Goal: Task Accomplishment & Management: Complete application form

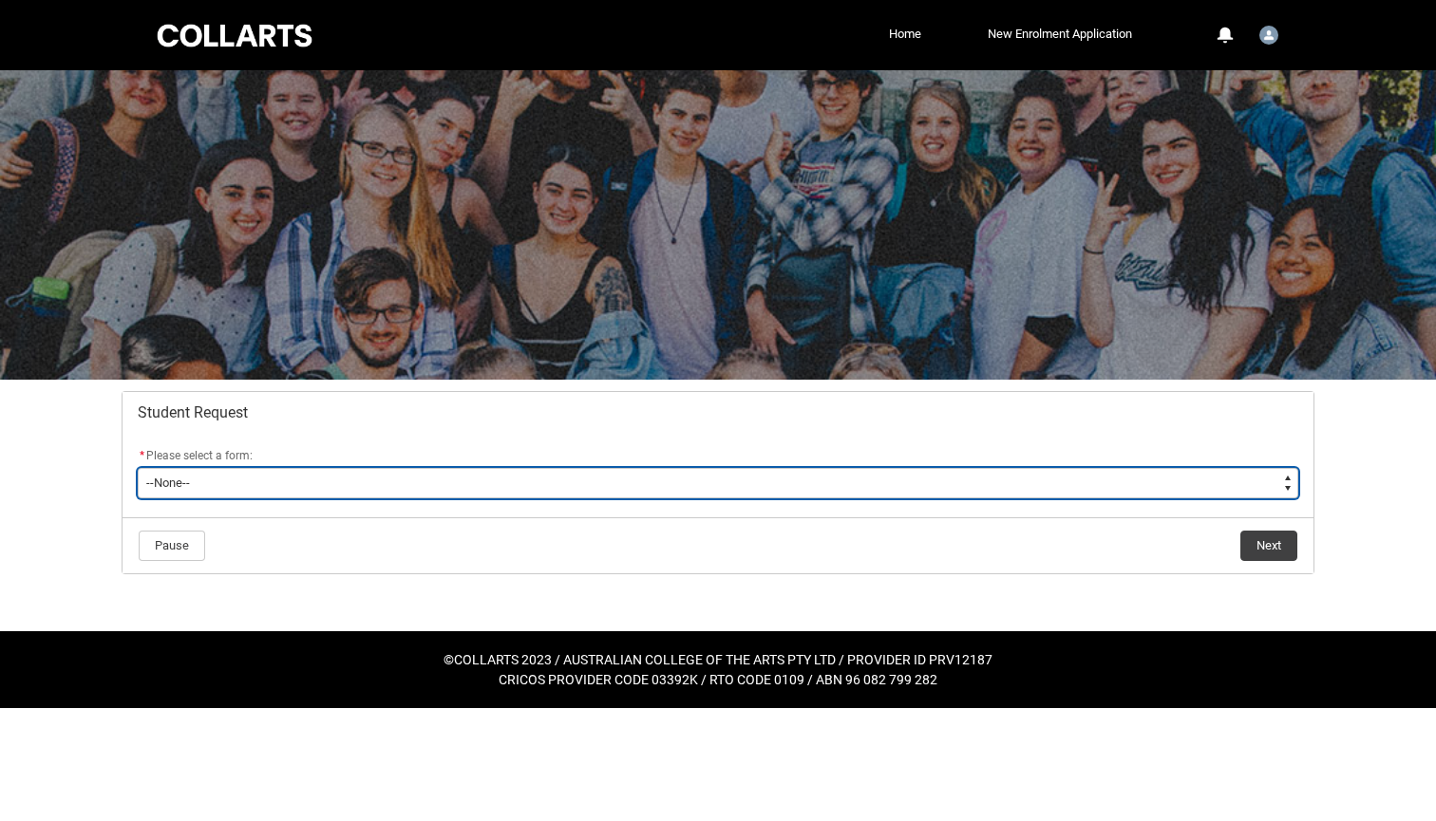
type lightning-select "Deferral_Leave_of_Absence_Choice"
select select "Deferral_Leave_of_Absence_Choice"
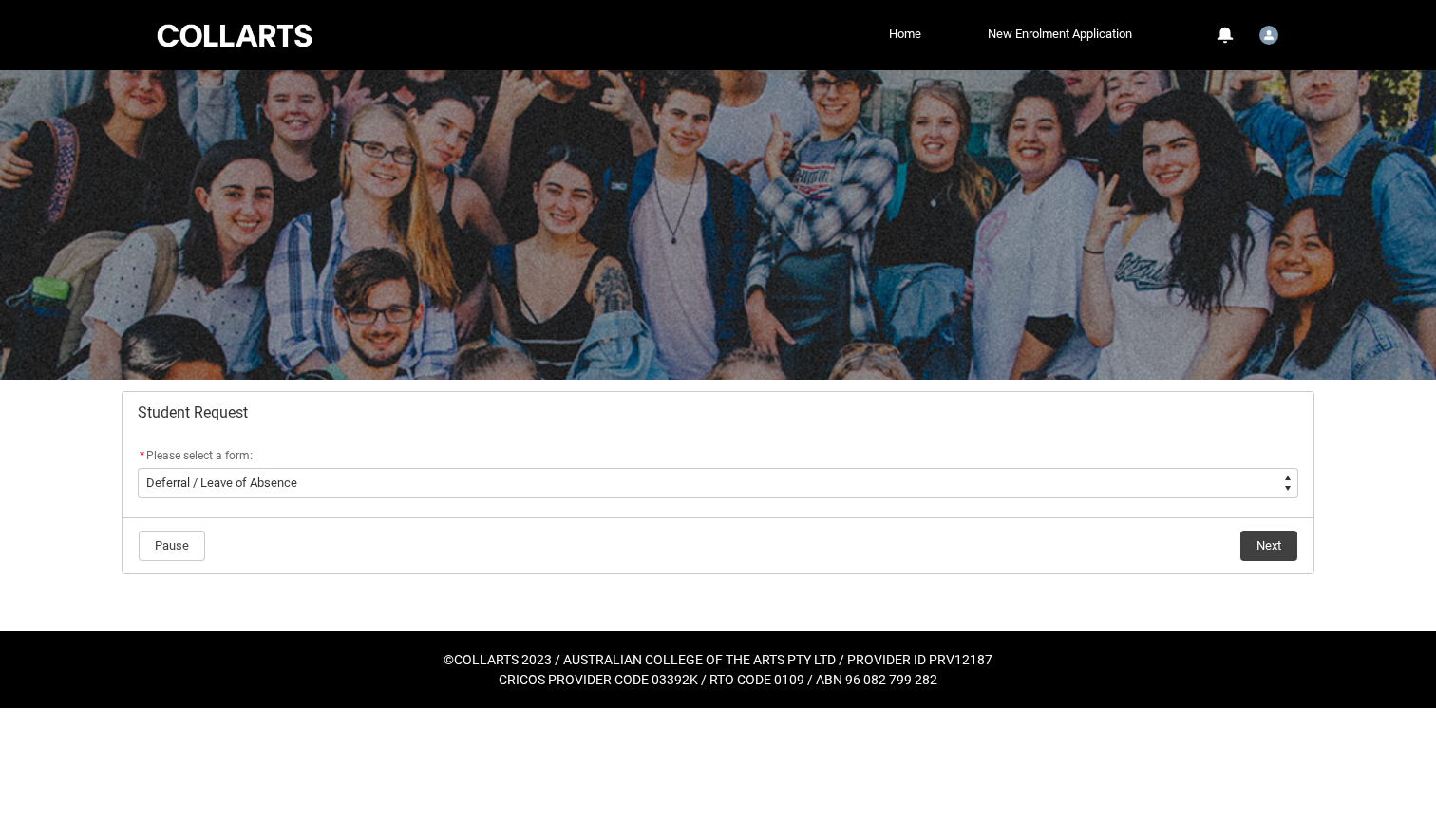
click at [1275, 543] on button "Next" at bounding box center [1268, 546] width 57 height 30
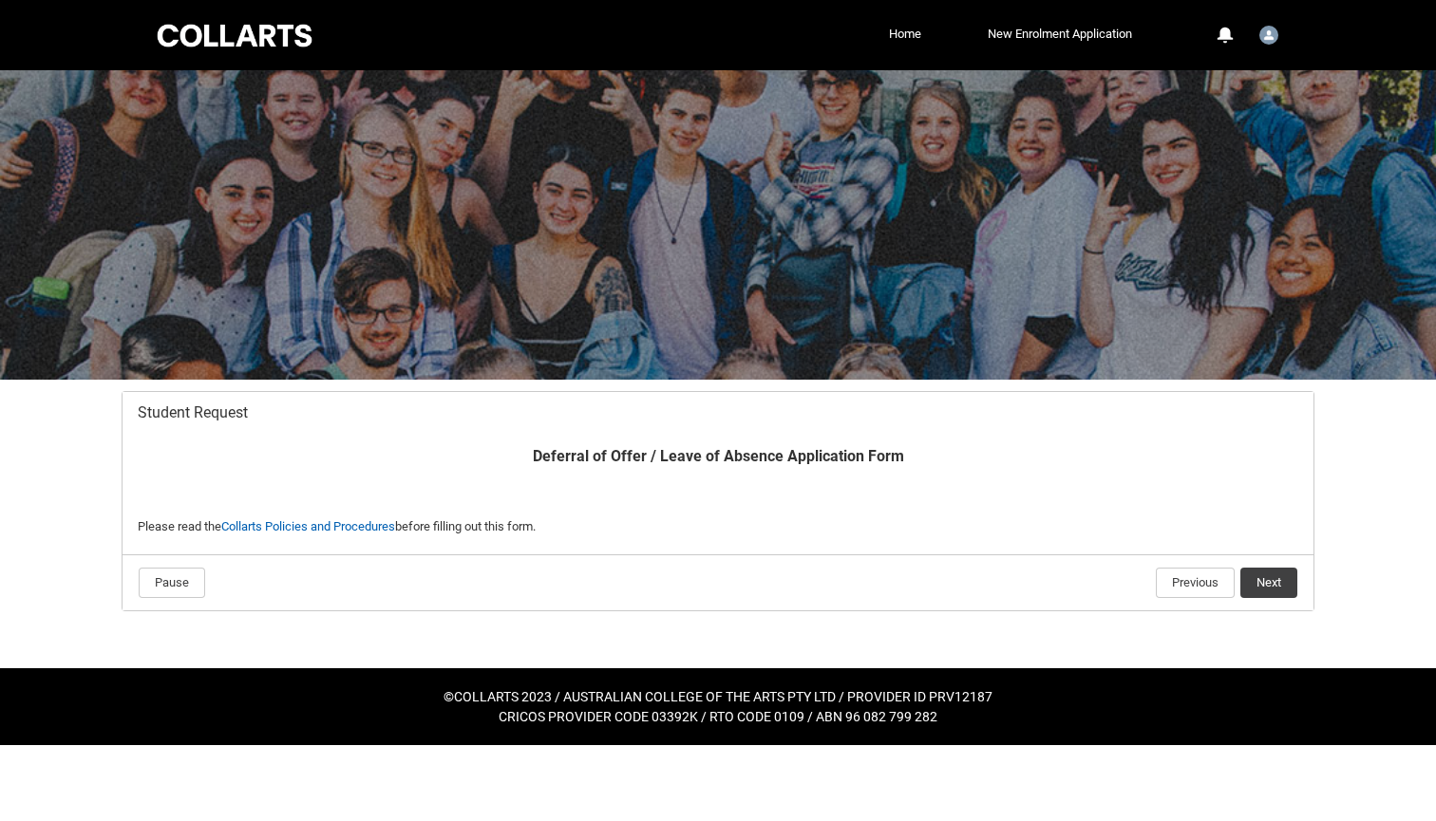
click at [1277, 579] on button "Next" at bounding box center [1268, 583] width 57 height 30
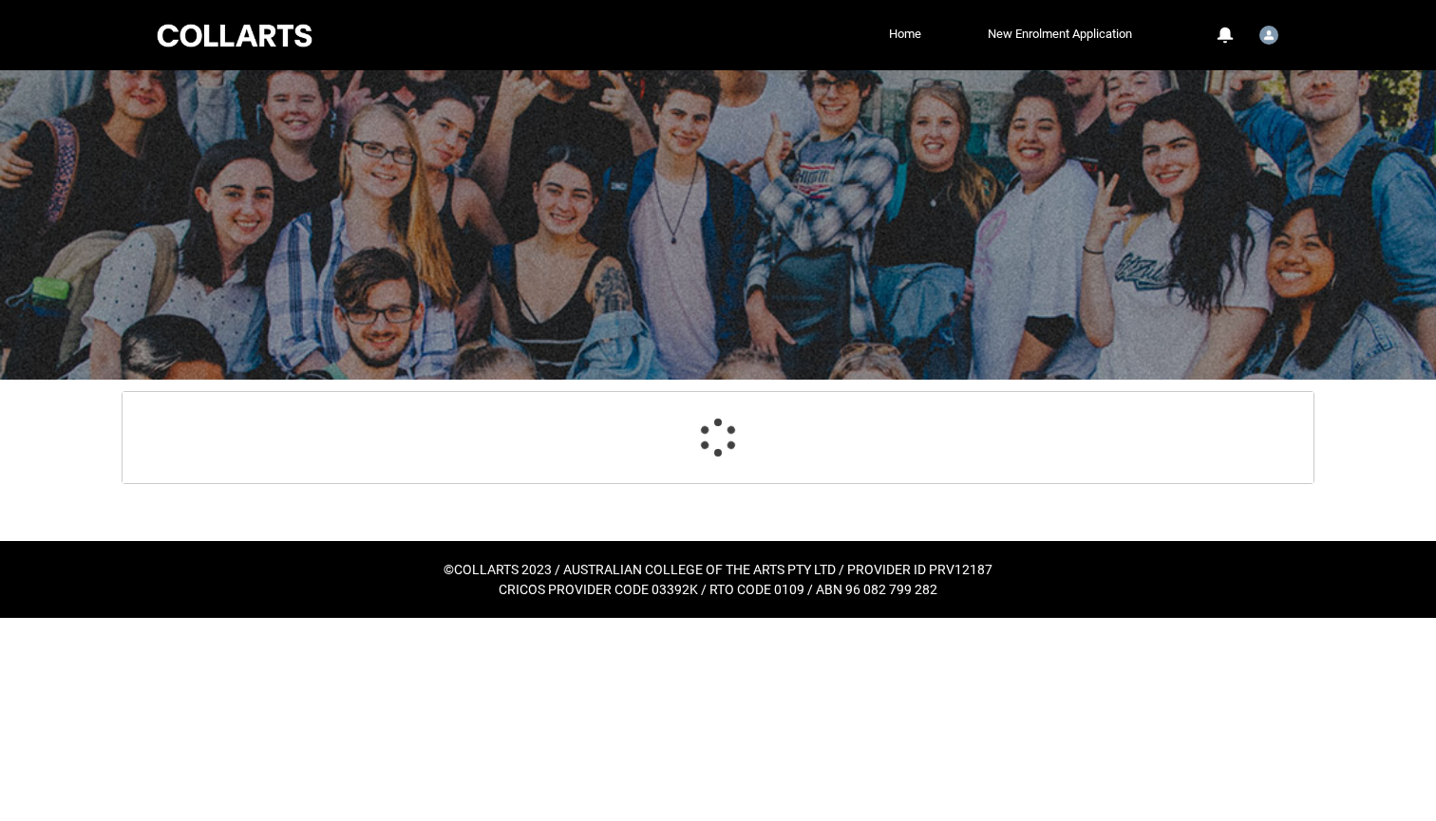
scroll to position [202, 0]
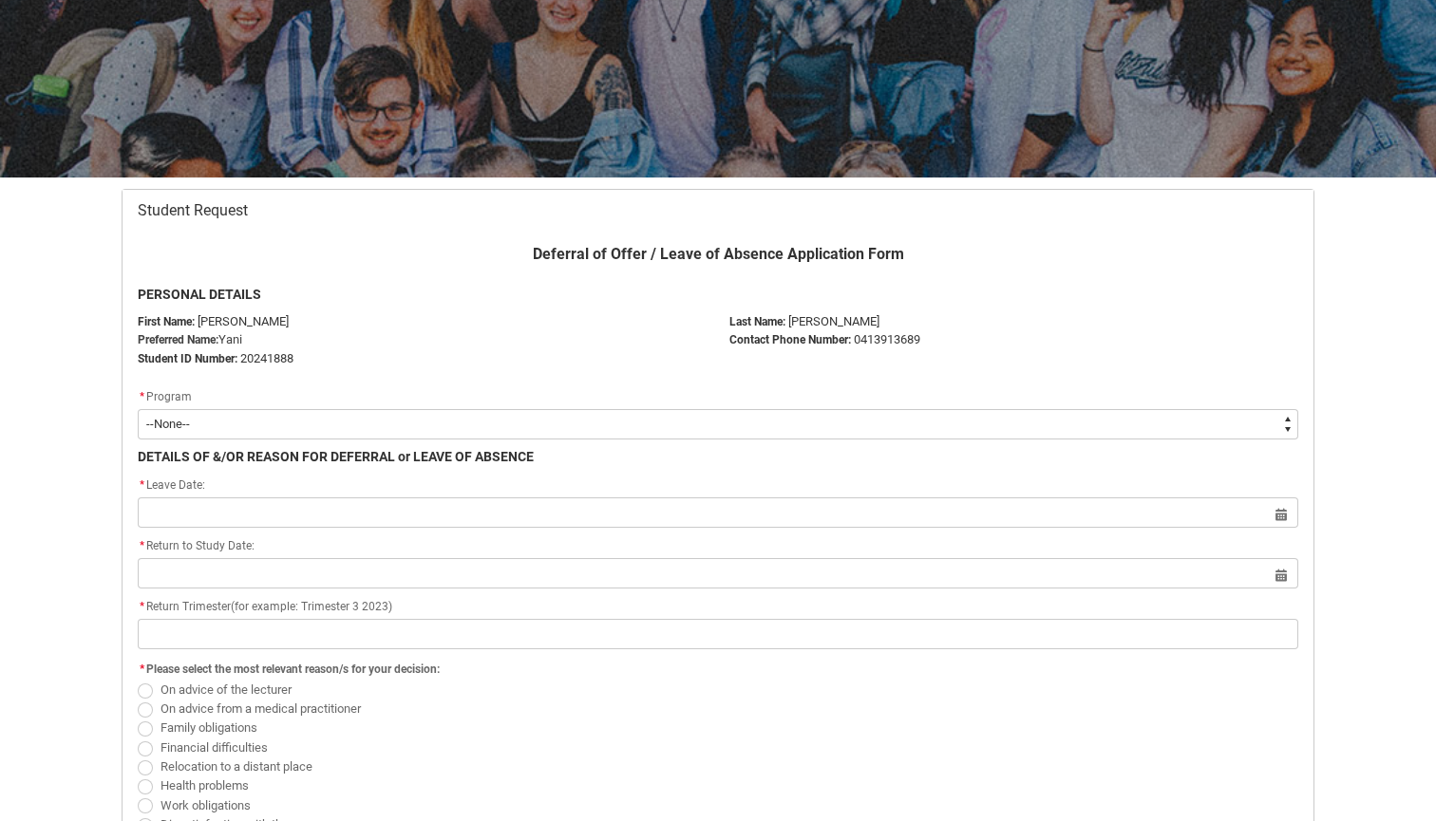
type lightning-select "recordPicklist_ProgramEnrollment.a0jOZ000003IqKzYAK"
select select "recordPicklist_ProgramEnrollment.a0jOZ000003IqKzYAK"
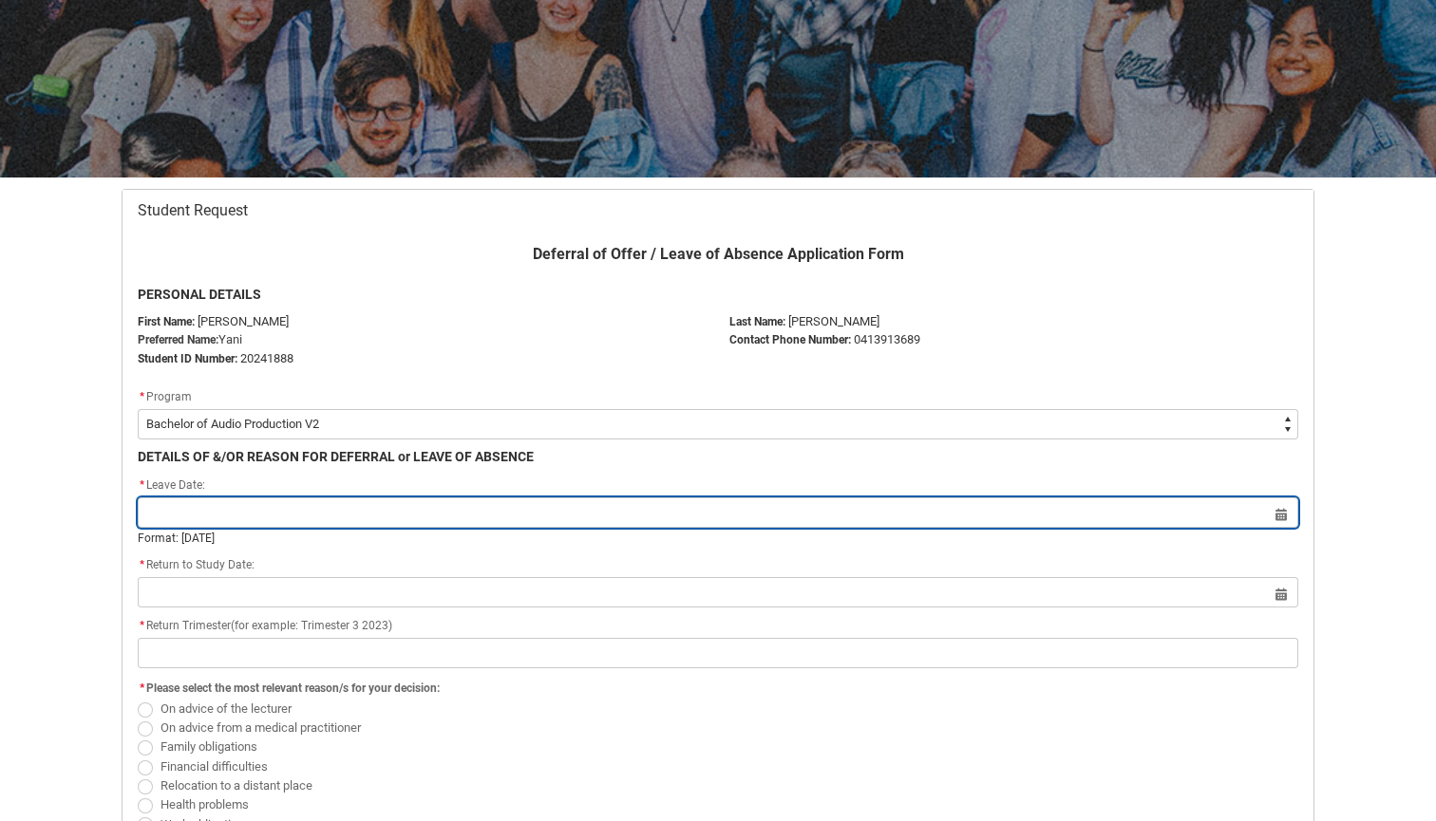
click at [447, 510] on input "Redu_Student_Request flow" at bounding box center [718, 513] width 1160 height 30
select select "2025"
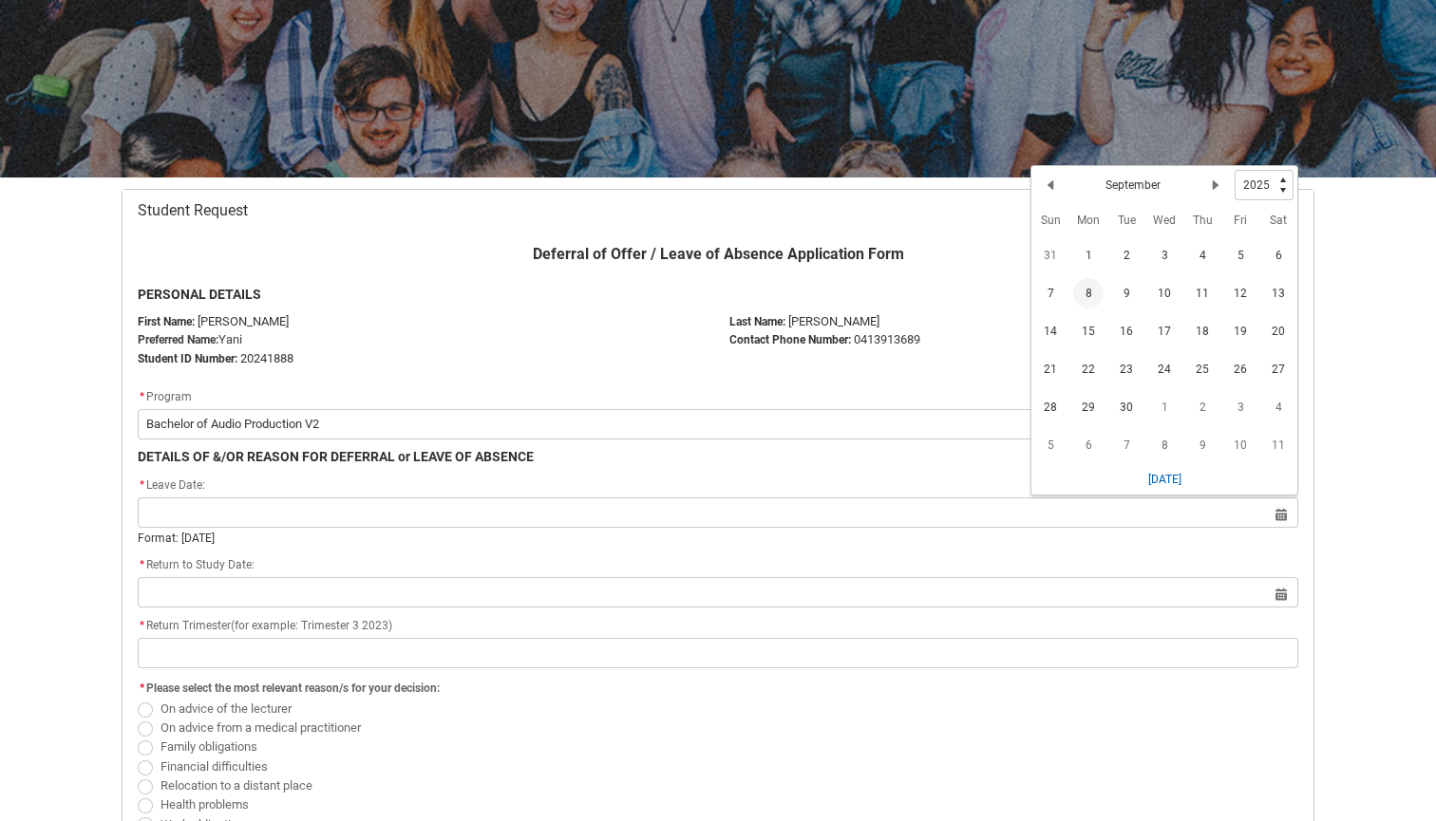
click at [1081, 286] on span "8" at bounding box center [1088, 293] width 30 height 30
type lightning-datepicker "[DATE]"
type lightning-input "[DATE]"
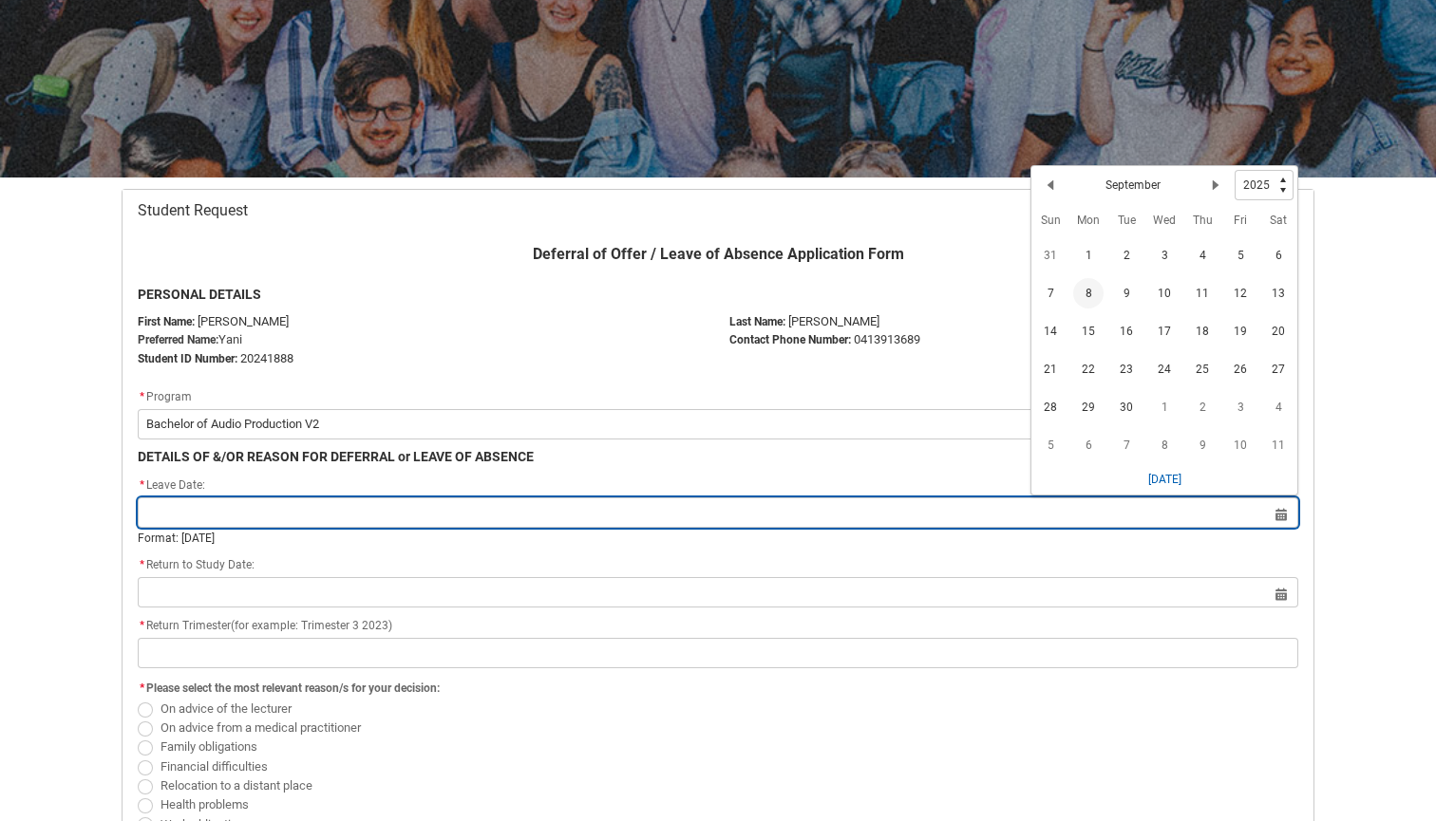
type input "[DATE]"
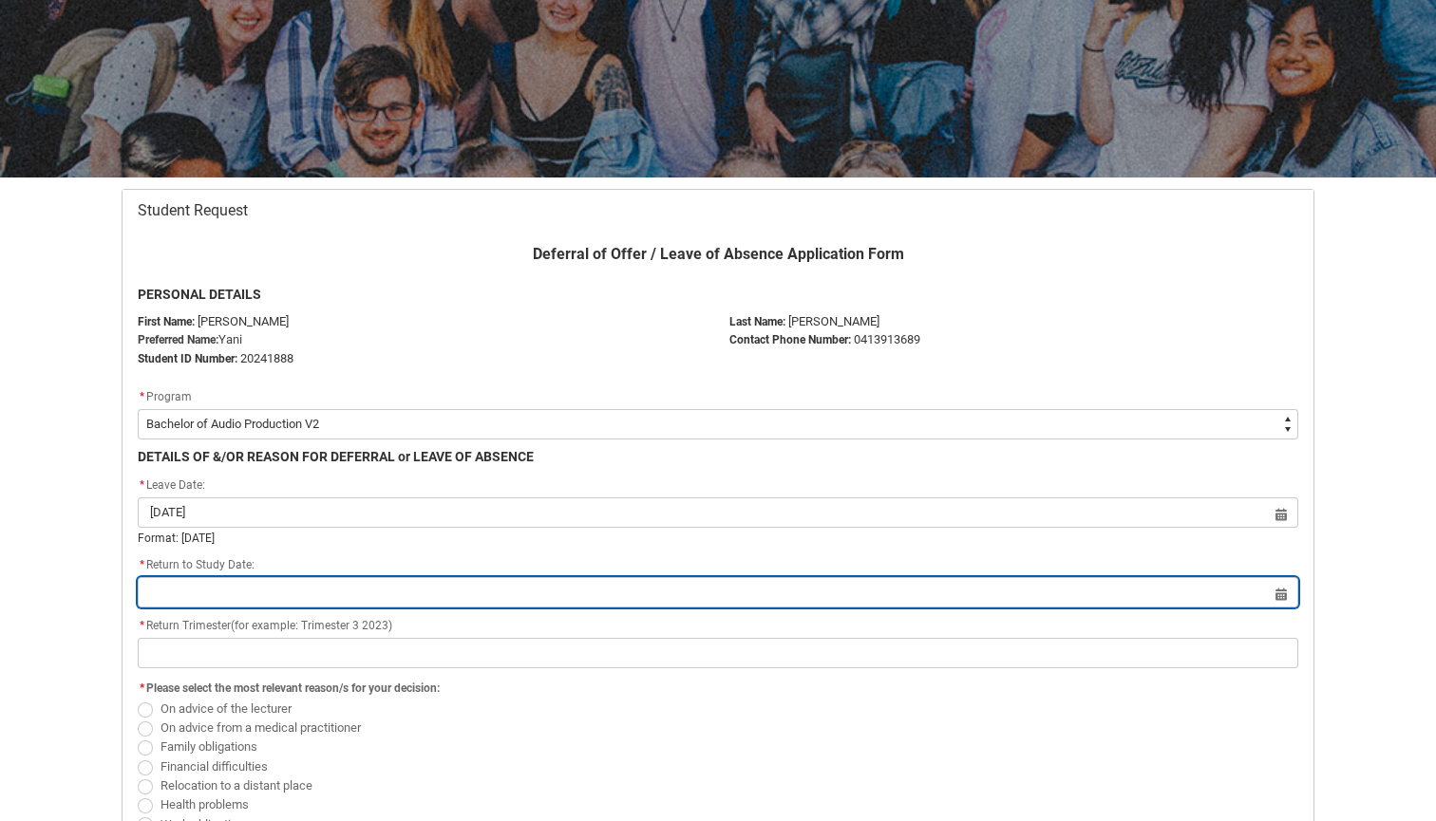
click at [478, 599] on input "Redu_Student_Request flow" at bounding box center [718, 592] width 1160 height 30
select select "2025"
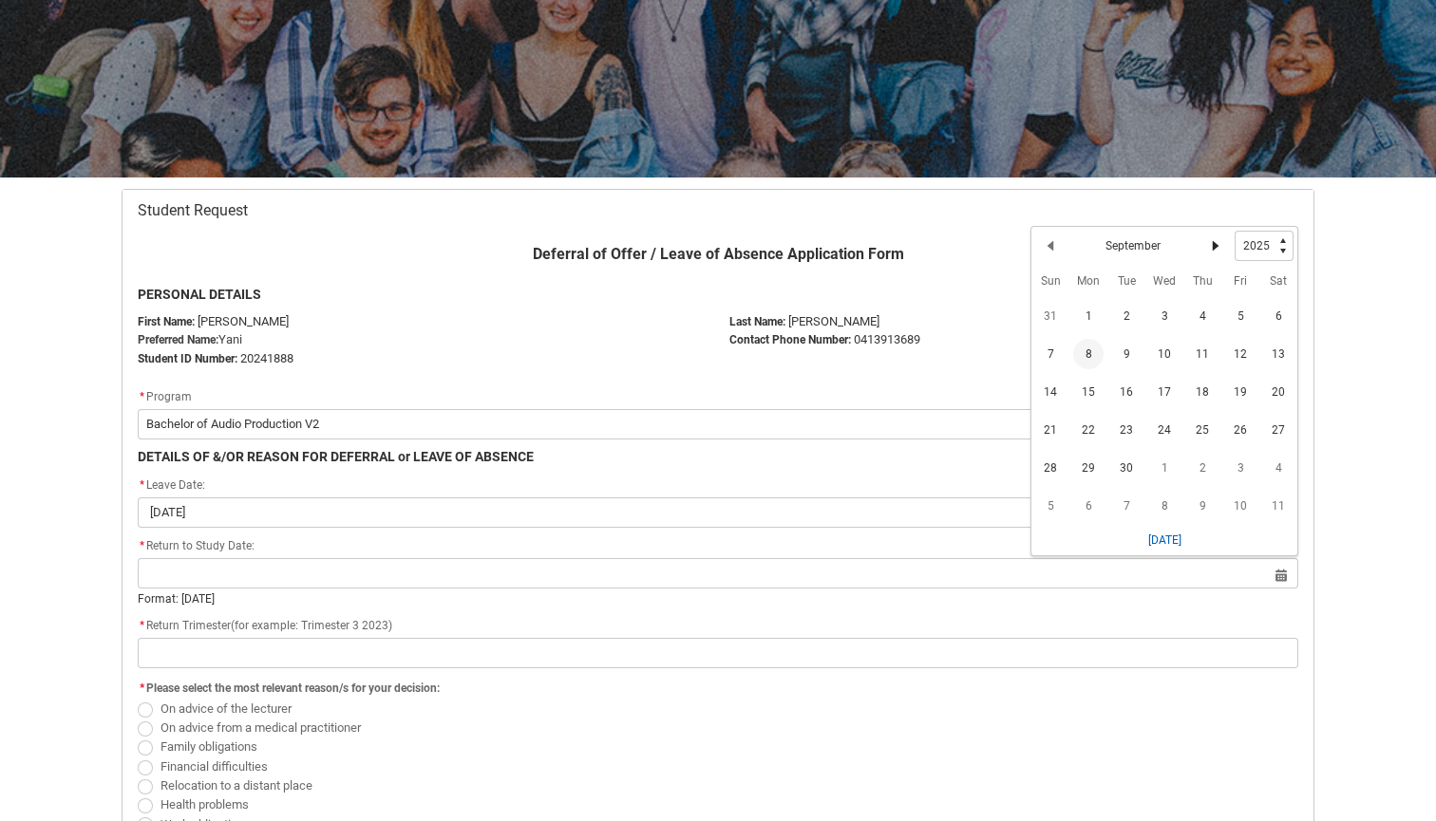
click at [1214, 240] on lightning-primitive-icon "Date picker: September" at bounding box center [1215, 245] width 13 height 13
type lightning-select "2026"
click at [1215, 243] on lightning-primitive-icon "Date picker: October" at bounding box center [1215, 249] width 13 height 13
click at [1215, 243] on lightning-primitive-icon "Date picker: November" at bounding box center [1215, 249] width 13 height 13
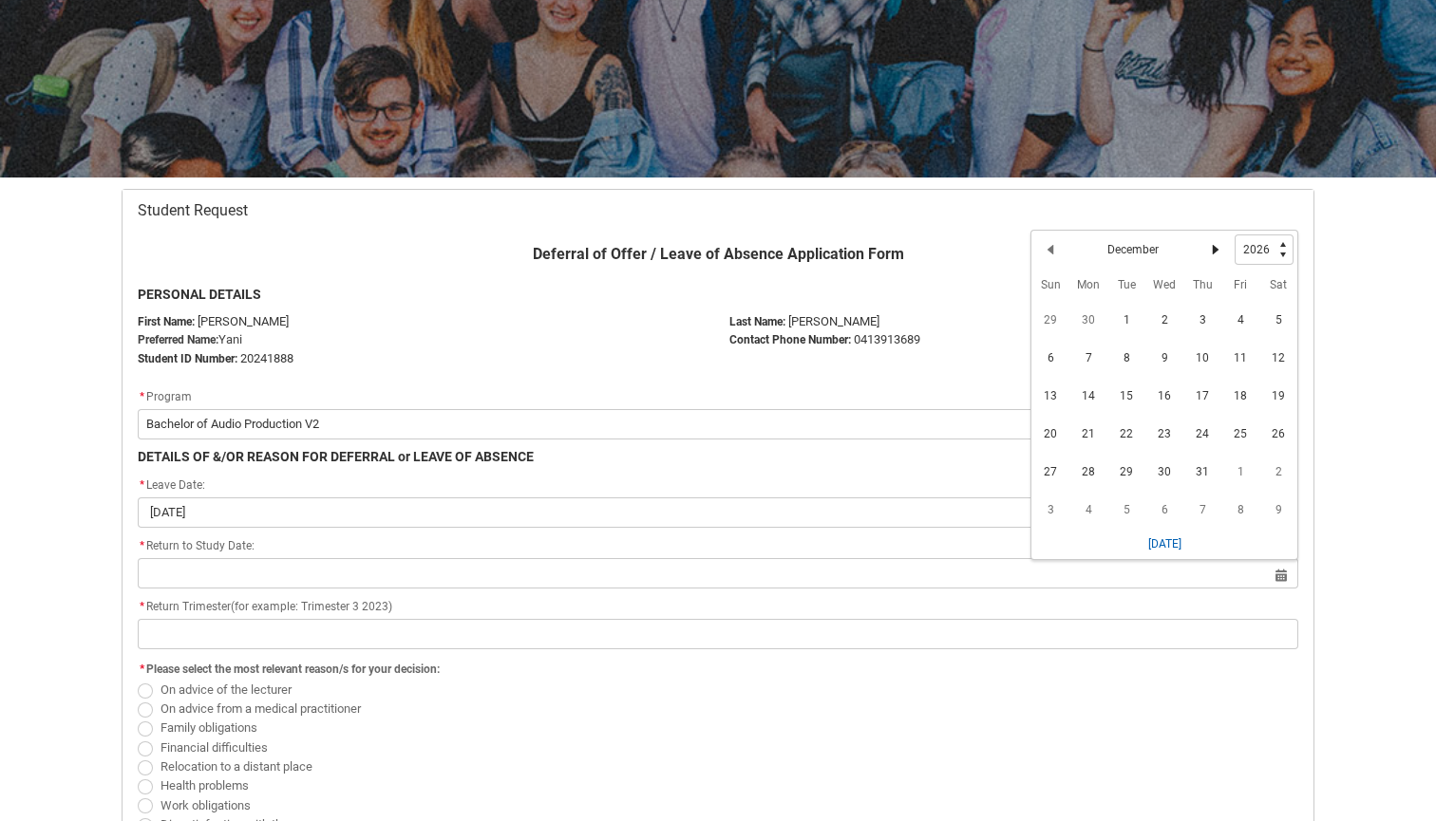
click at [1215, 243] on lightning-primitive-icon "Date picker: December" at bounding box center [1215, 249] width 13 height 13
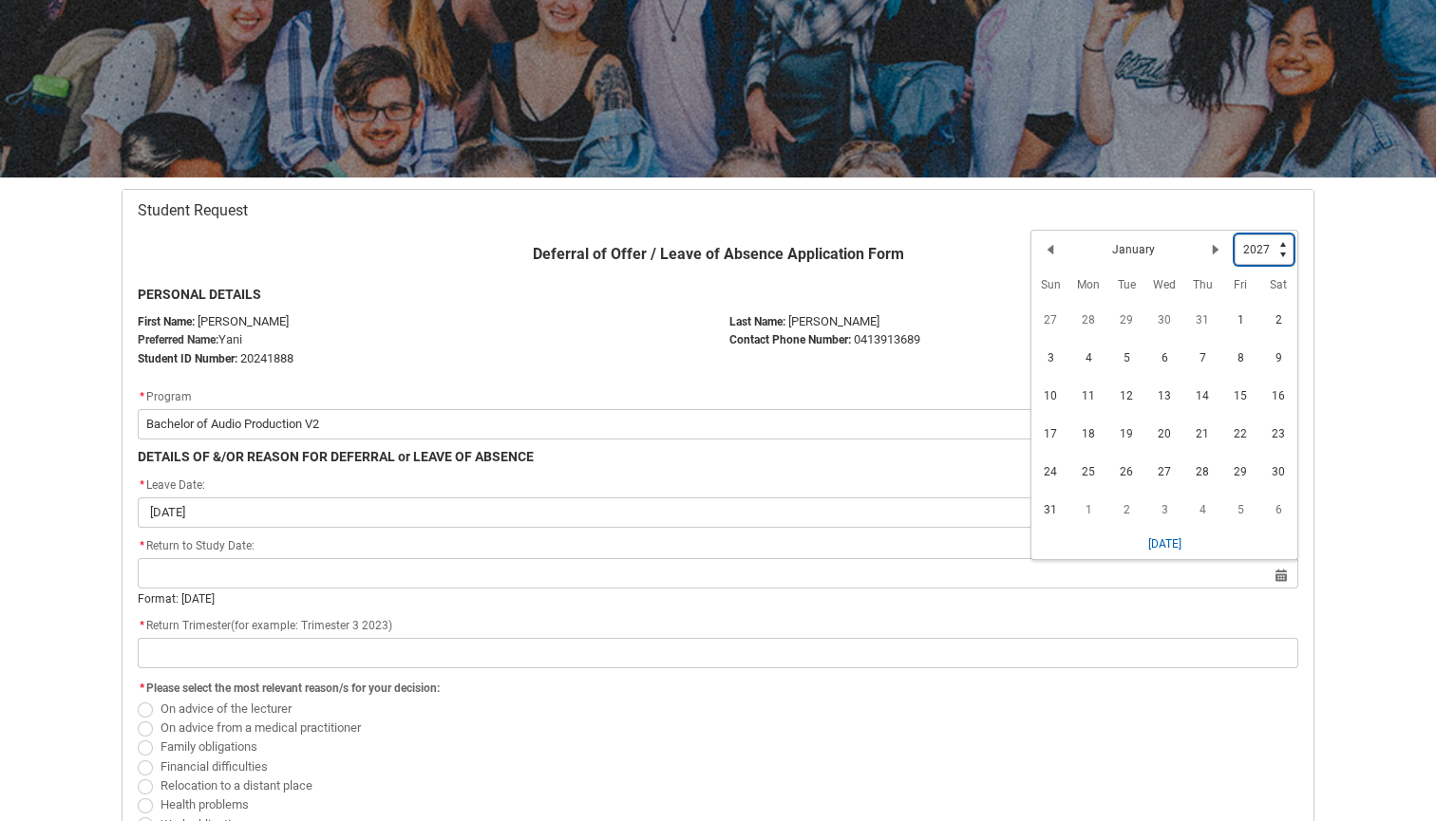
select select "2026"
click at [1200, 320] on span "1" at bounding box center [1202, 320] width 30 height 30
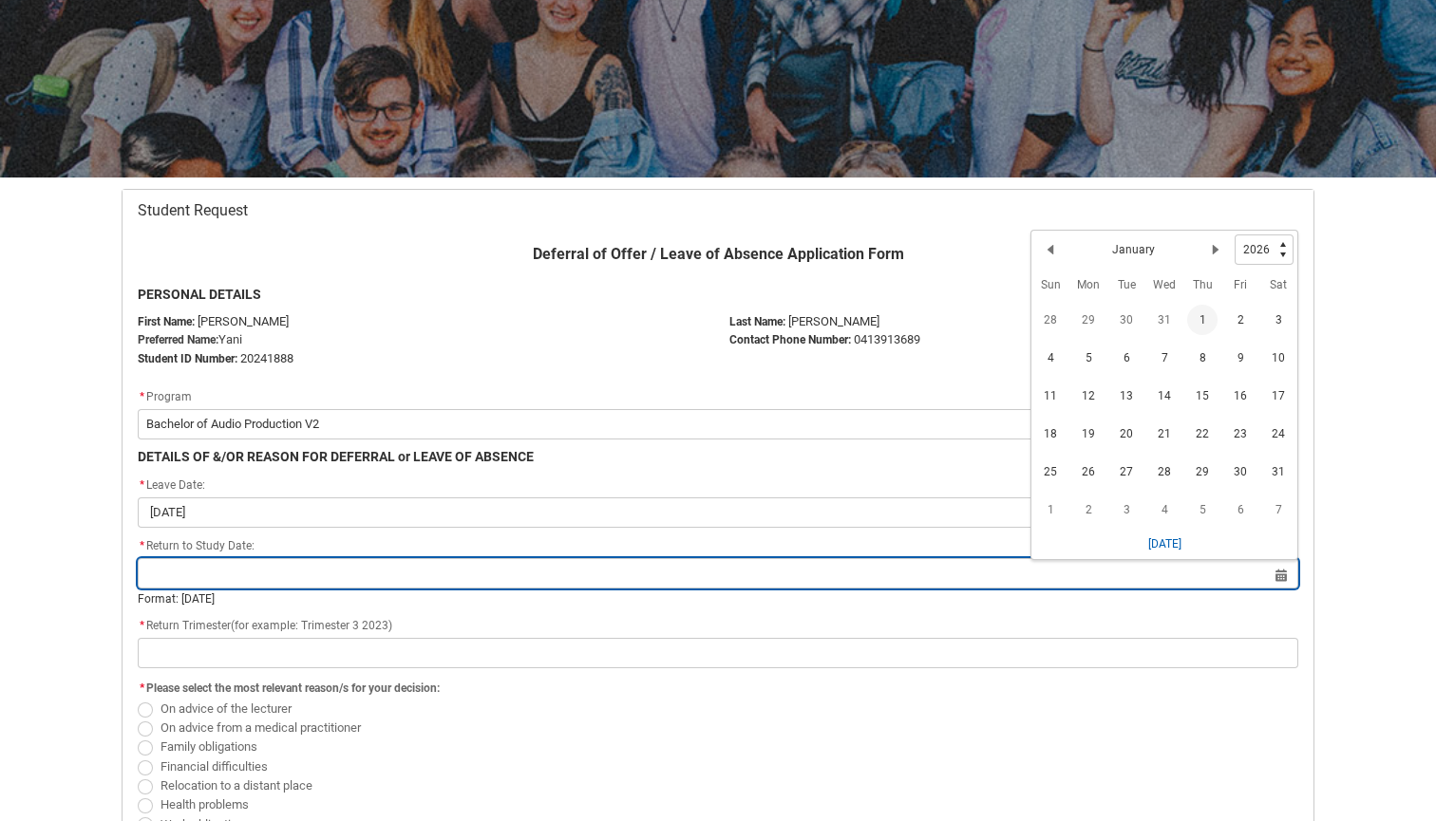
type lightning-datepicker "[DATE]"
type lightning-input "[DATE]"
type input "[DATE]"
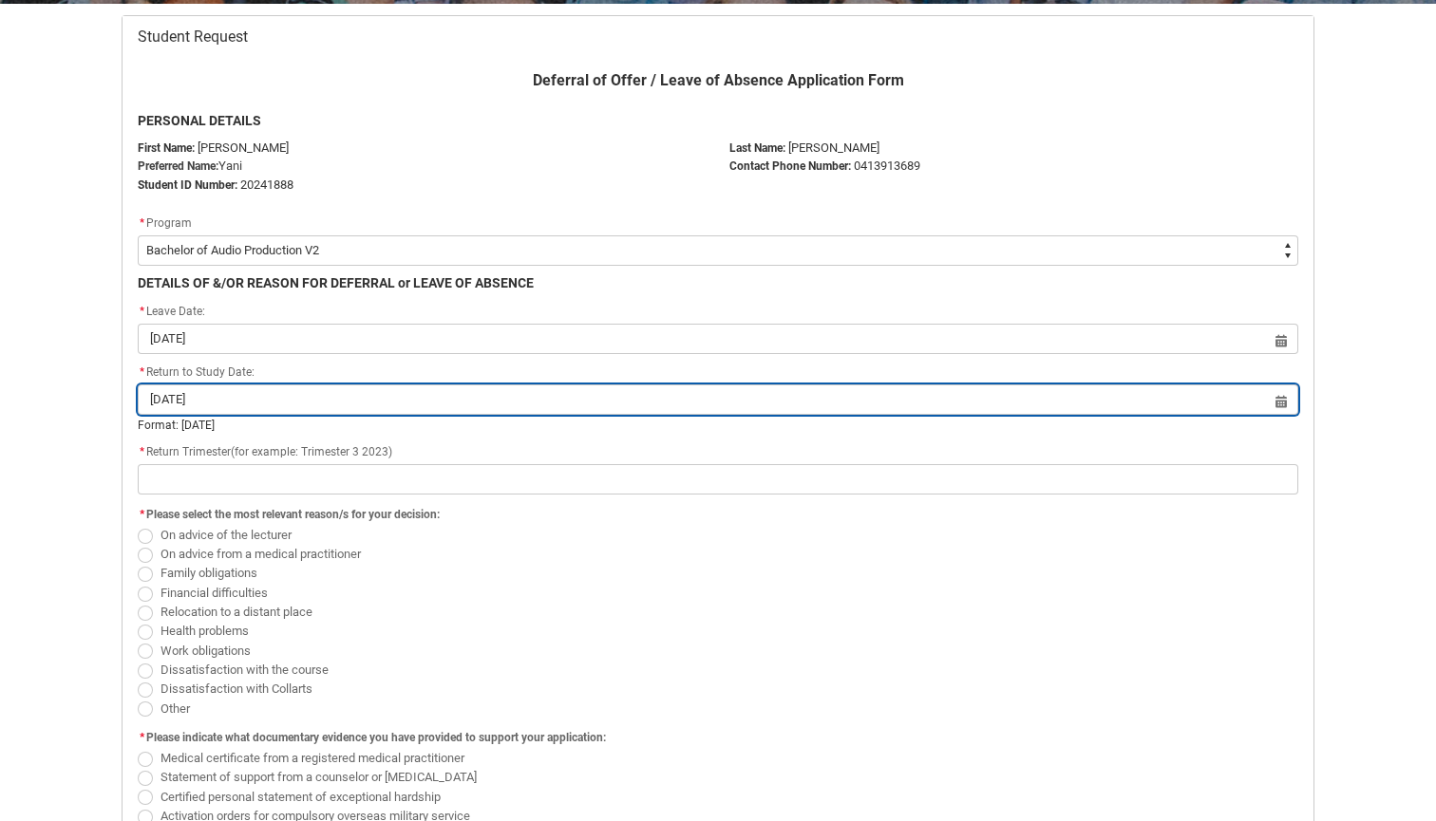
scroll to position [379, 0]
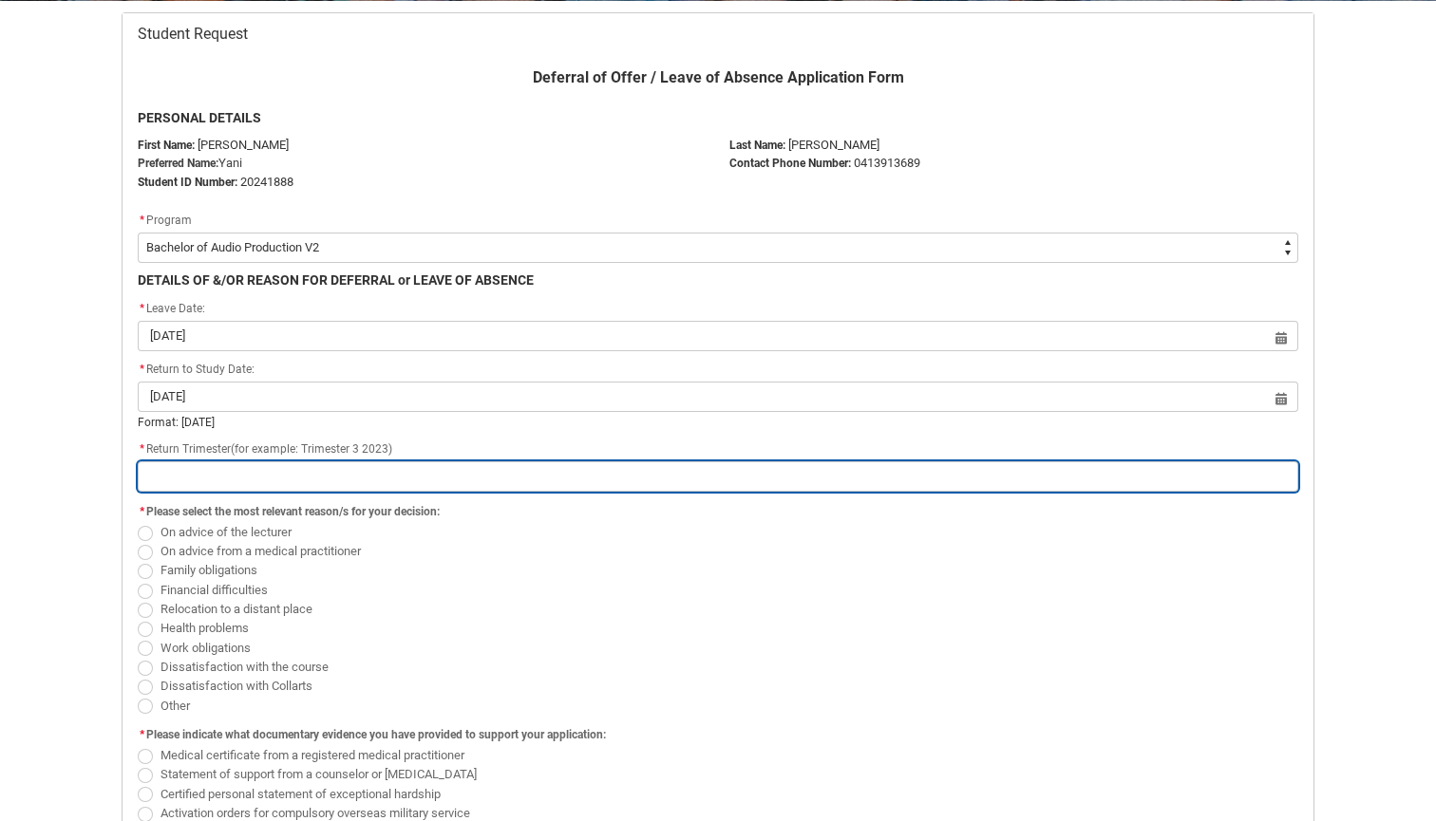
click at [557, 470] on input "Redu_Student_Request flow" at bounding box center [718, 477] width 1160 height 30
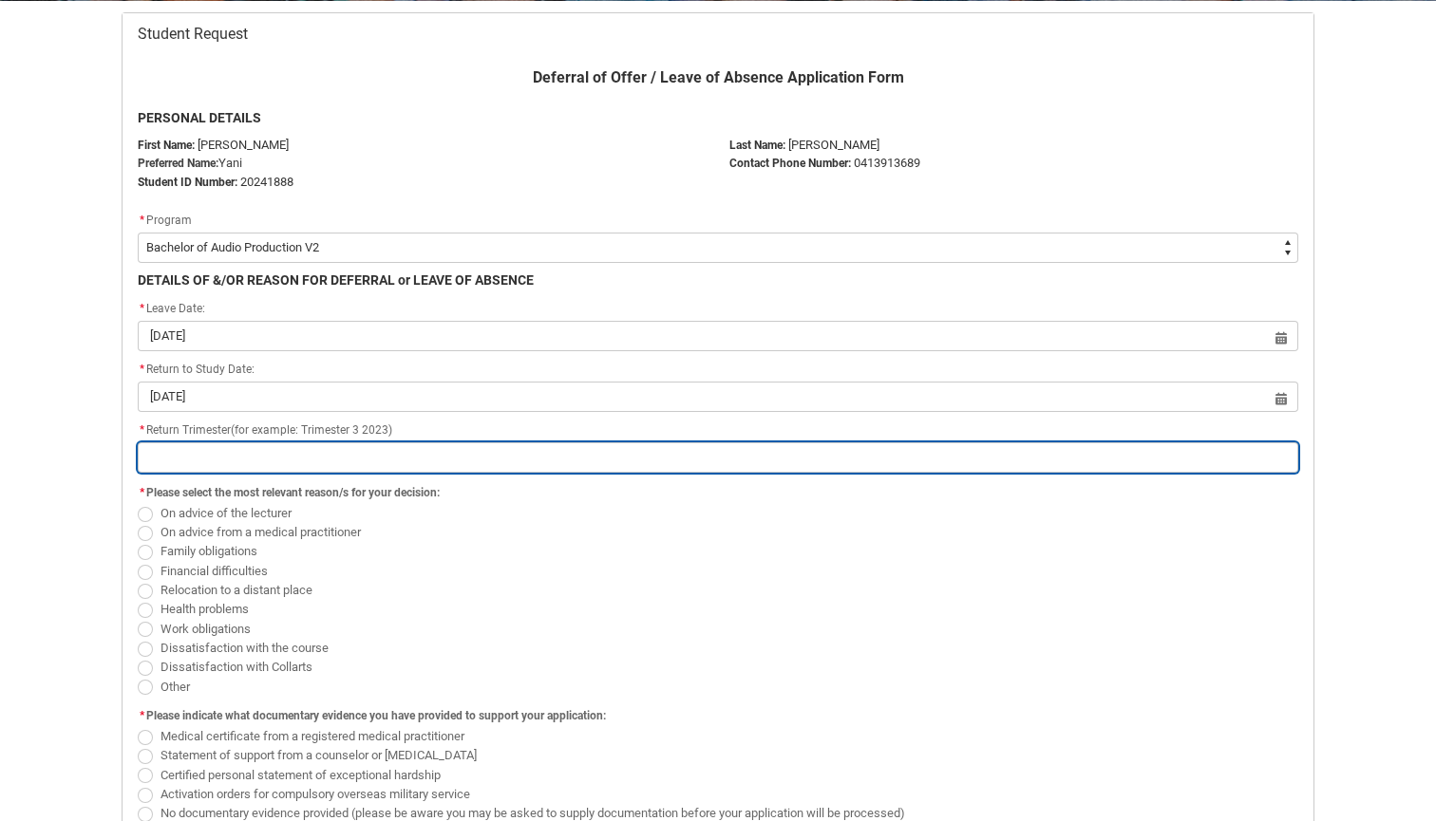
type lightning-primitive-input-simple "T"
type input "T"
type lightning-primitive-input-simple "Tr"
type input "Tr"
type lightning-primitive-input-simple "Tri"
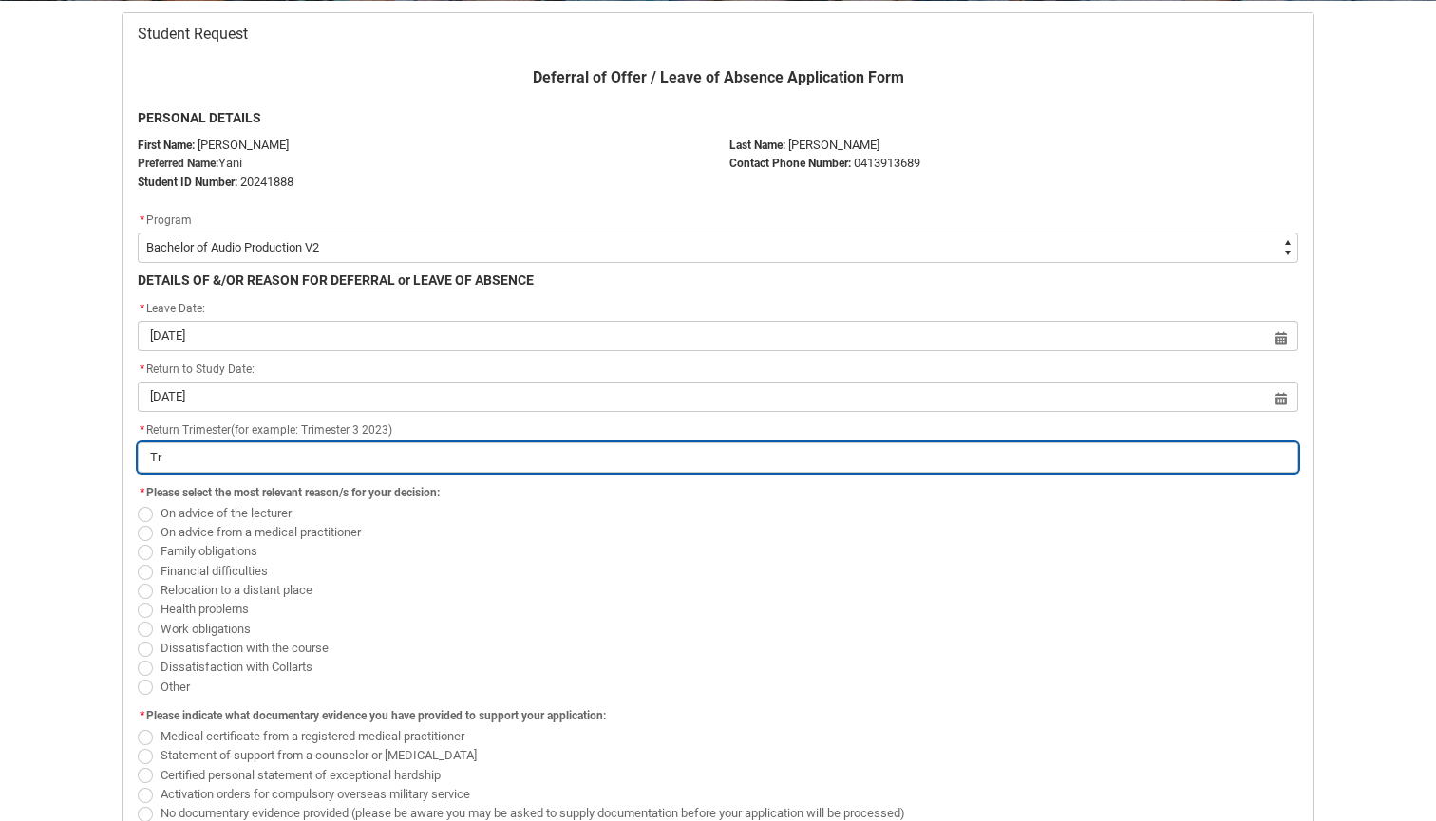
type input "Tri"
type lightning-primitive-input-simple "Trim"
type input "Trim"
type lightning-primitive-input-simple "Trime"
type input "Trime"
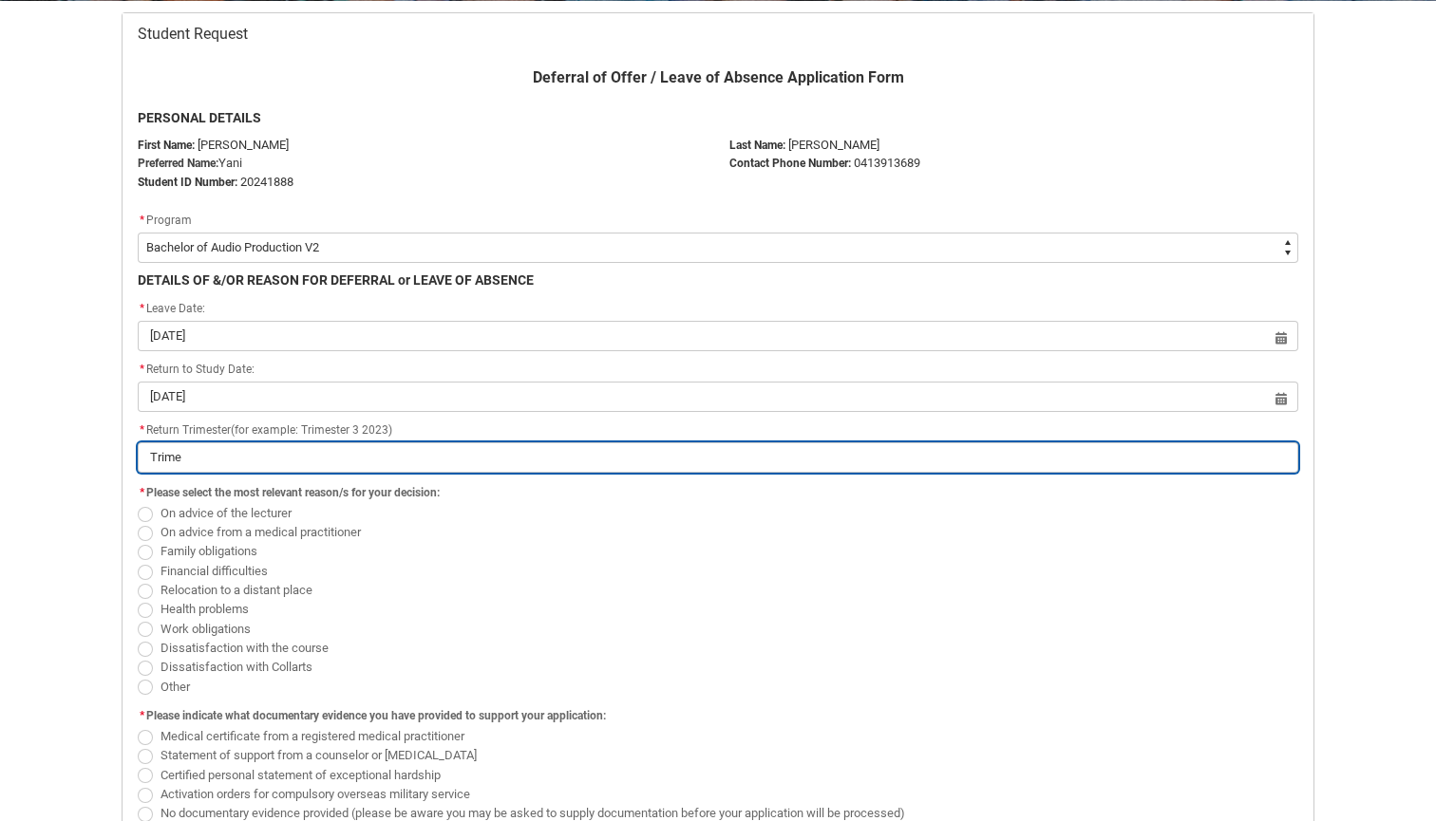
type lightning-primitive-input-simple "Trimes"
type input "Trimes"
type lightning-primitive-input-simple "Trimest"
type input "Trimest"
type lightning-primitive-input-simple "Trimeste"
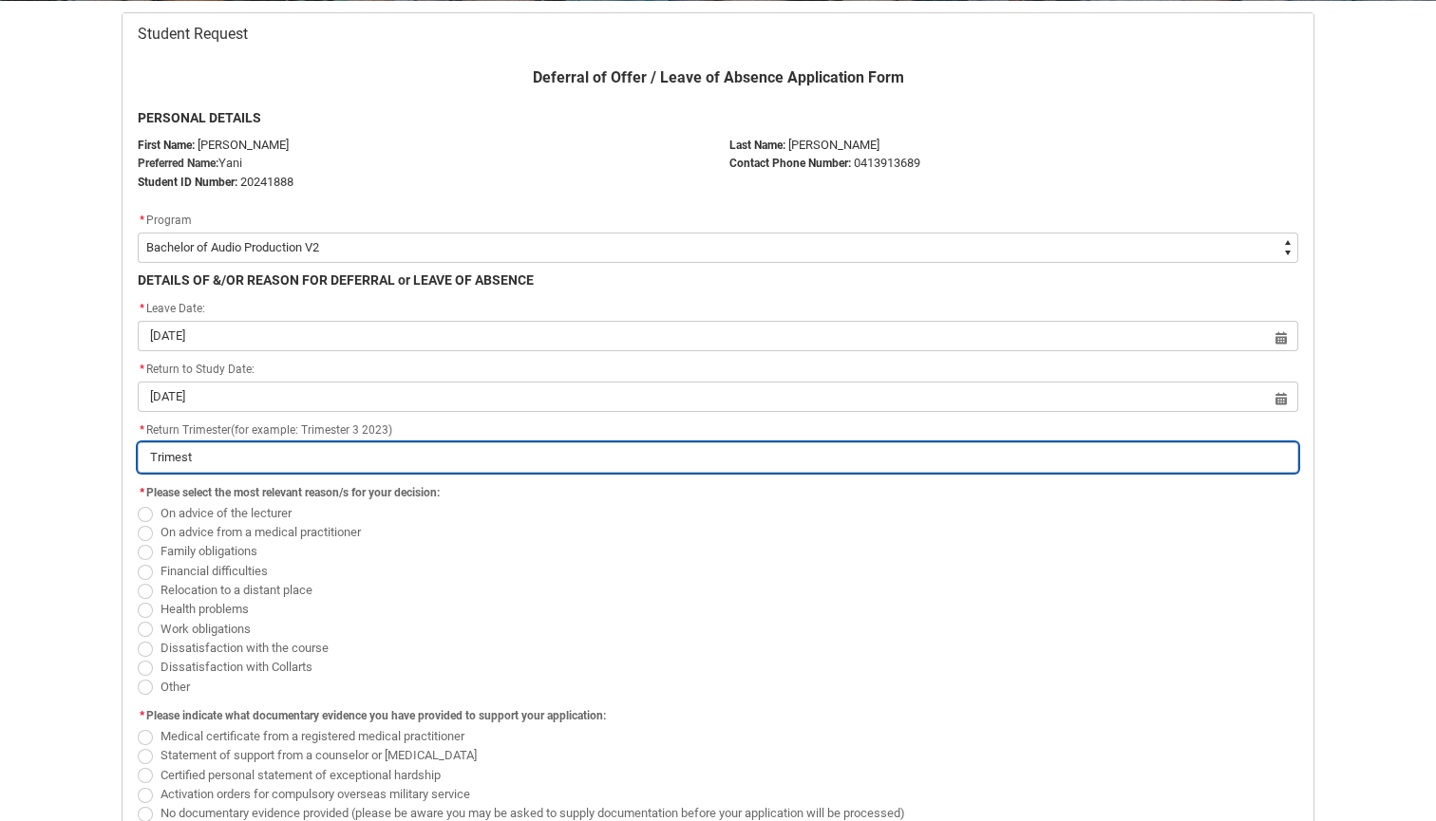
type input "Trimeste"
type lightning-primitive-input-simple "Trimester"
type input "Trimester"
type lightning-primitive-input-simple "Trimester"
type input "Trimester"
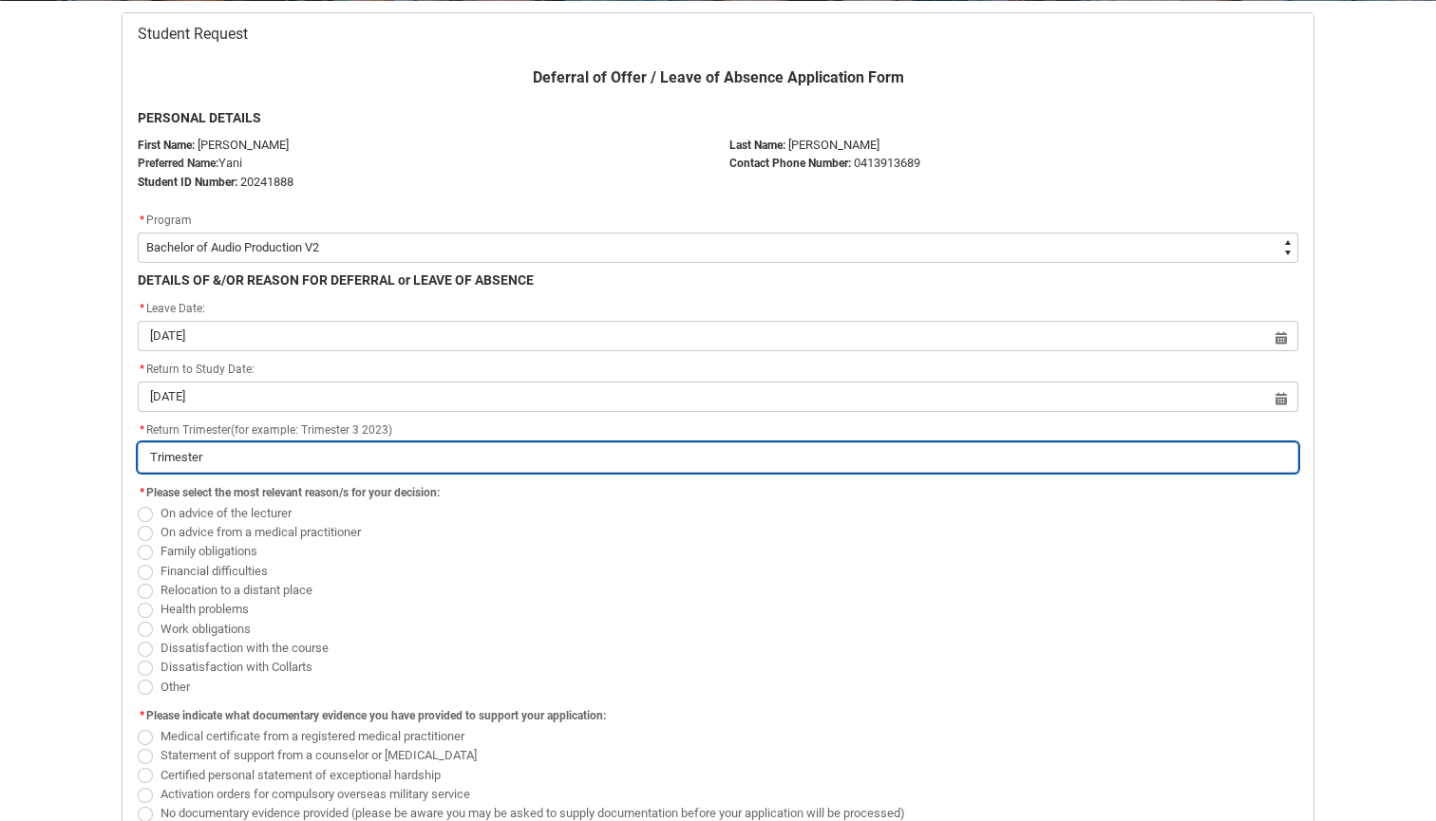
type lightning-primitive-input-simple "Trimester 1"
type input "Trimester 1"
type lightning-primitive-input-simple "Trimester 1"
type input "Trimester 1"
type lightning-primitive-input-simple "Trimester 1 2"
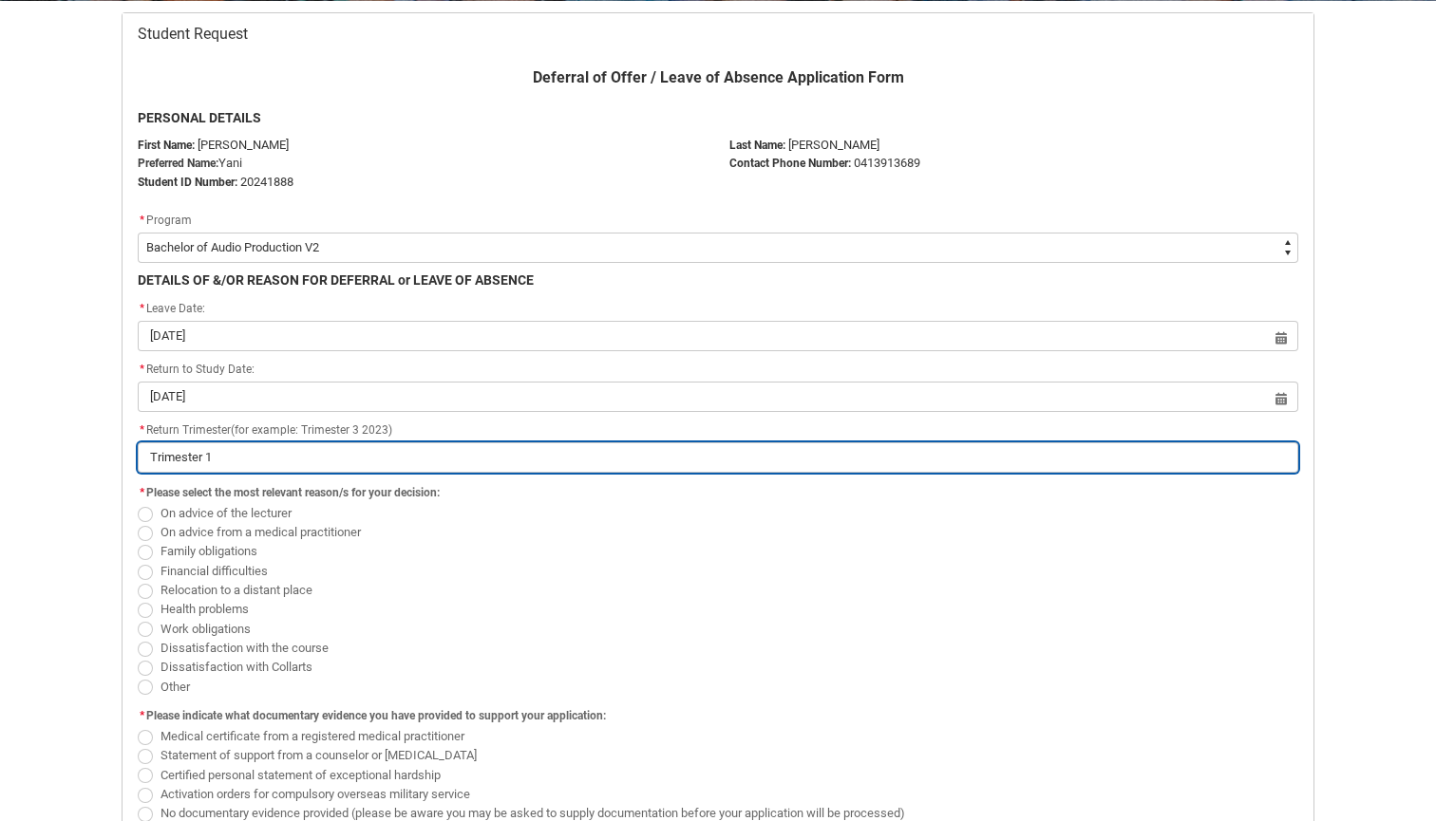
type input "Trimester 1 2"
type lightning-primitive-input-simple "Trimester 1 20"
type input "Trimester 1 20"
type lightning-primitive-input-simple "Trimester 1 202"
type input "Trimester 1 202"
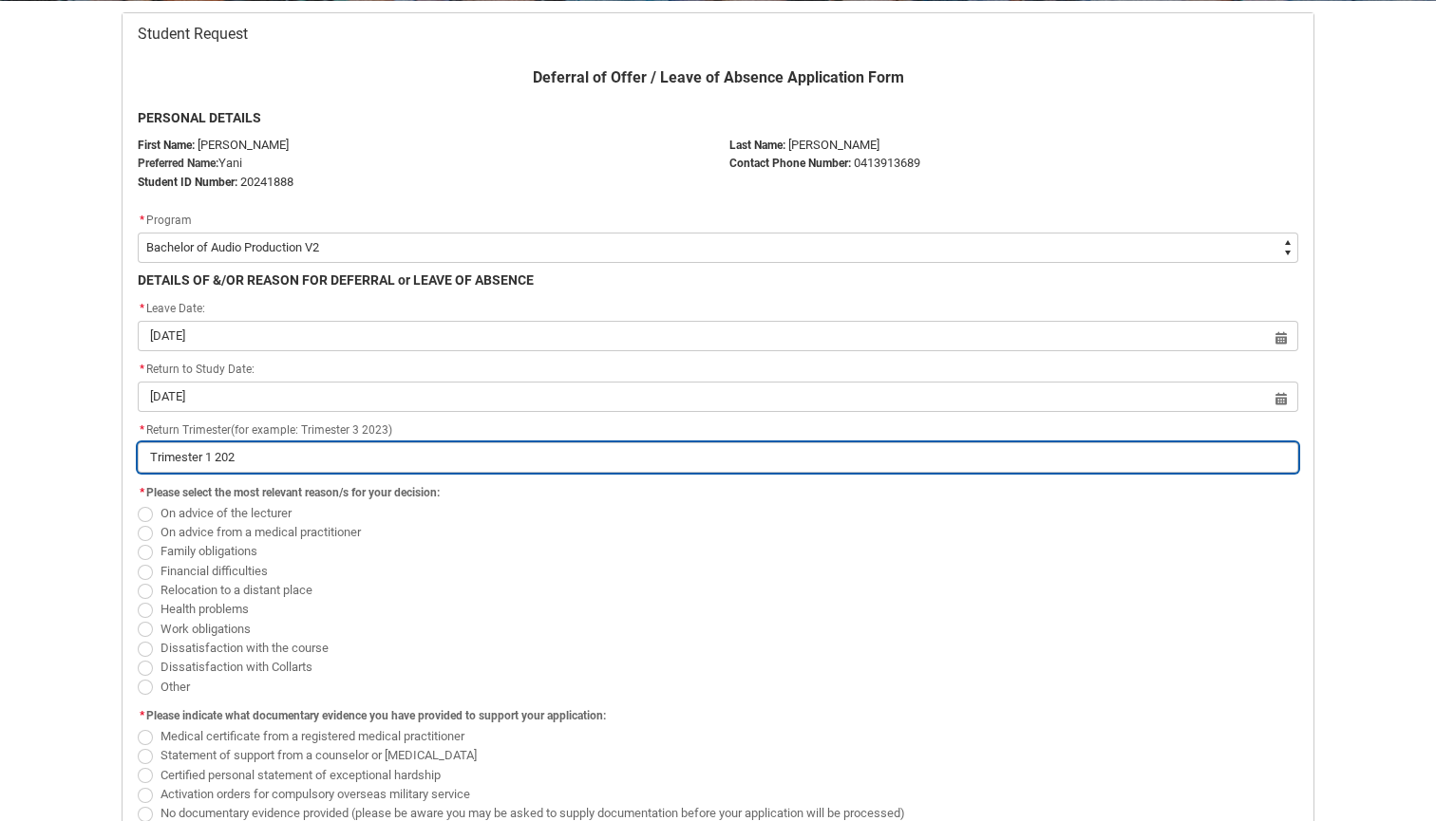
type lightning-primitive-input-simple "Trimester 1 2026"
type input "Trimester 1 2026"
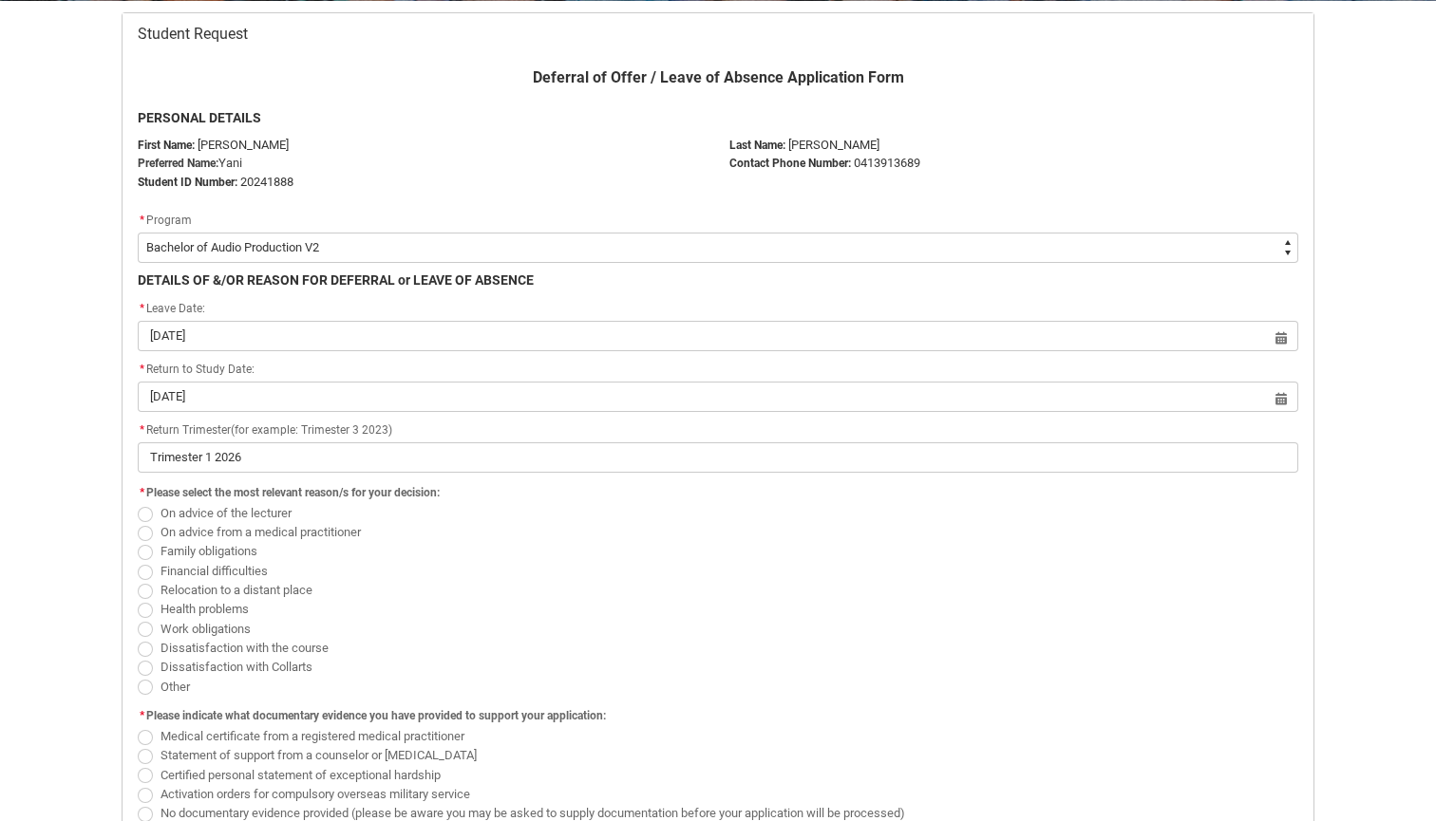
click at [280, 530] on span "On advice from a medical practitioner" at bounding box center [260, 532] width 200 height 14
click at [138, 522] on input "On advice from a medical practitioner" at bounding box center [137, 521] width 1 height 1
radio input "true"
click at [207, 612] on span "Health problems" at bounding box center [204, 609] width 88 height 14
click at [138, 600] on input "Health problems" at bounding box center [137, 599] width 1 height 1
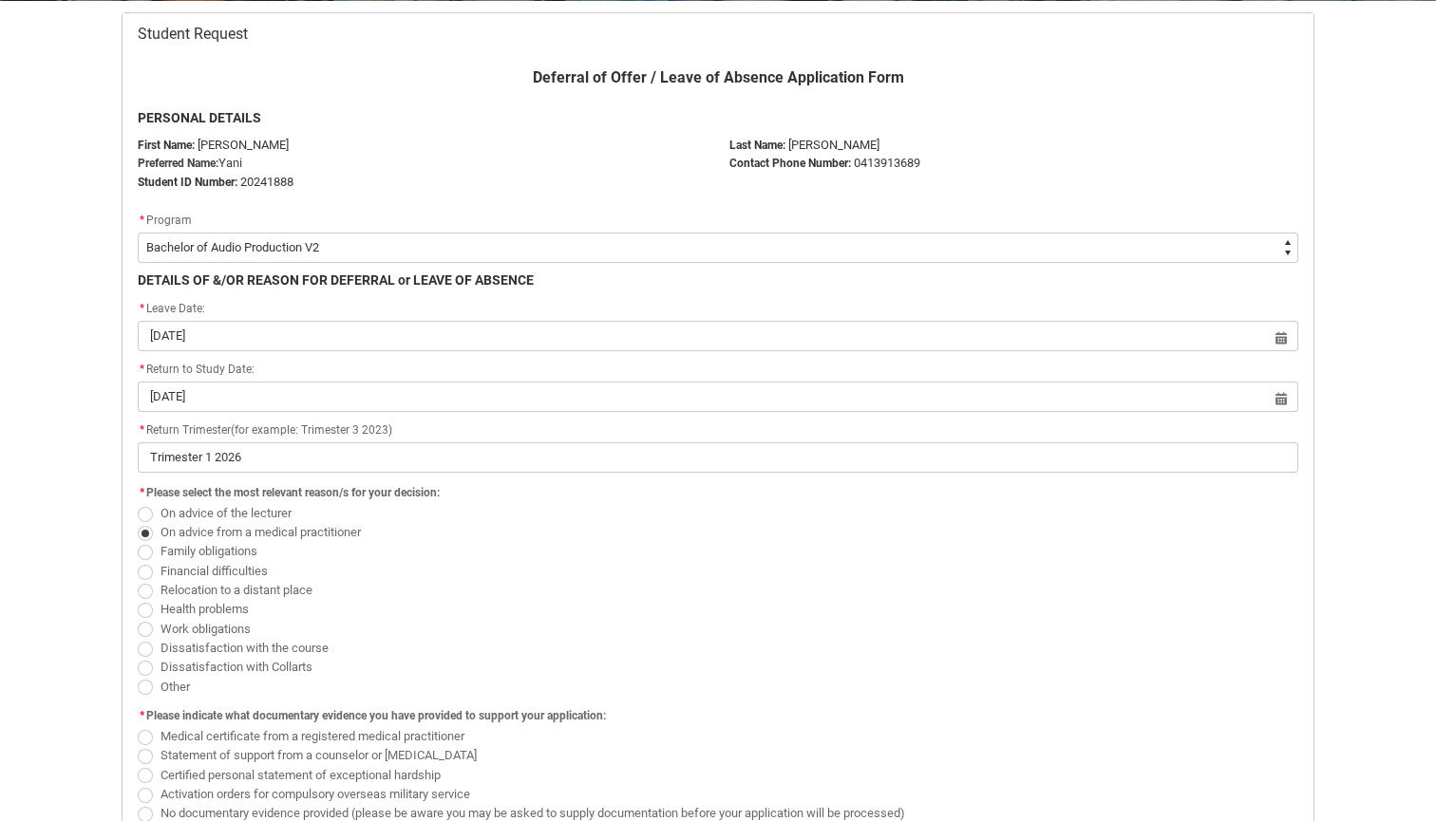
radio input "true"
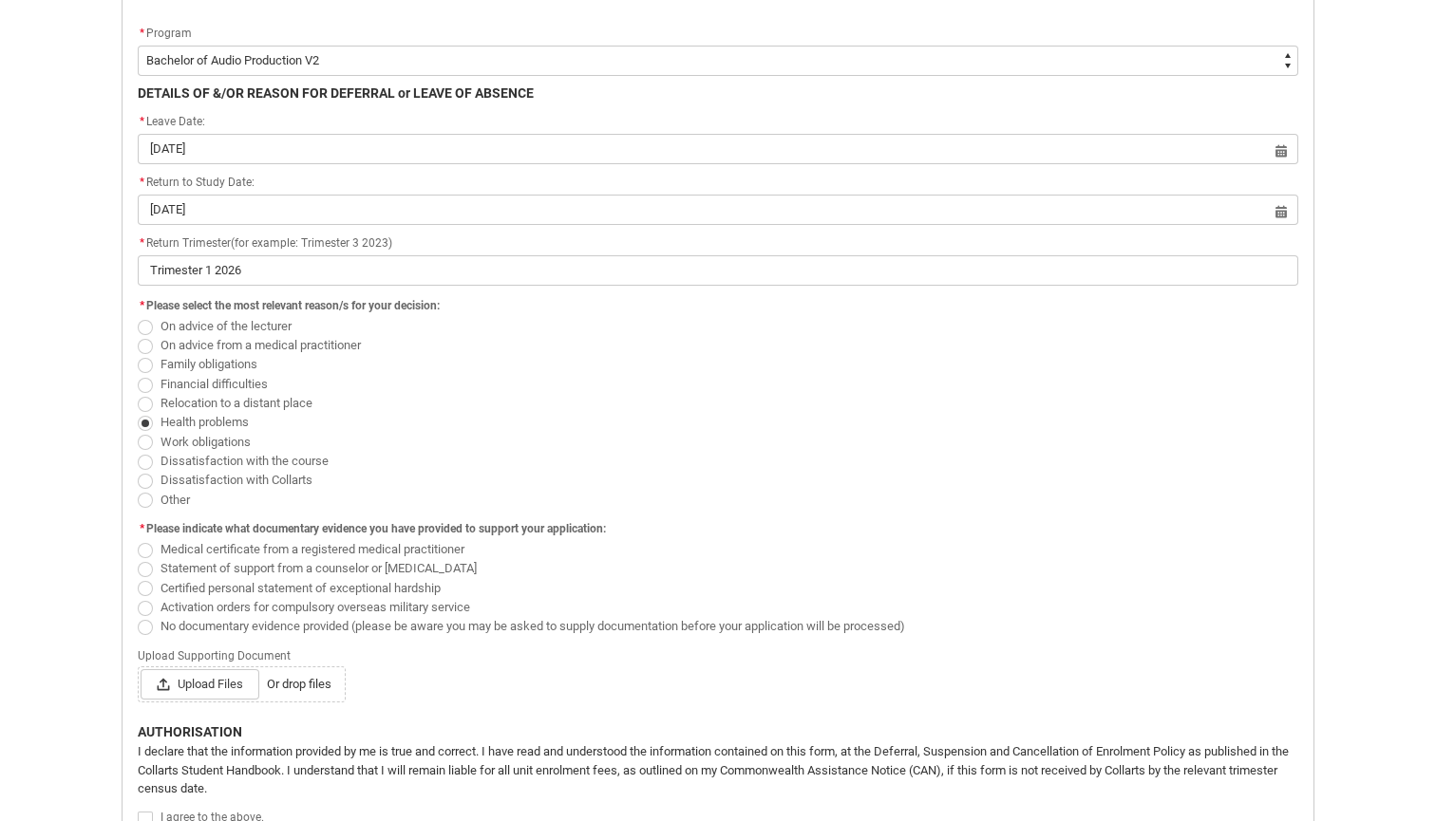
scroll to position [651, 0]
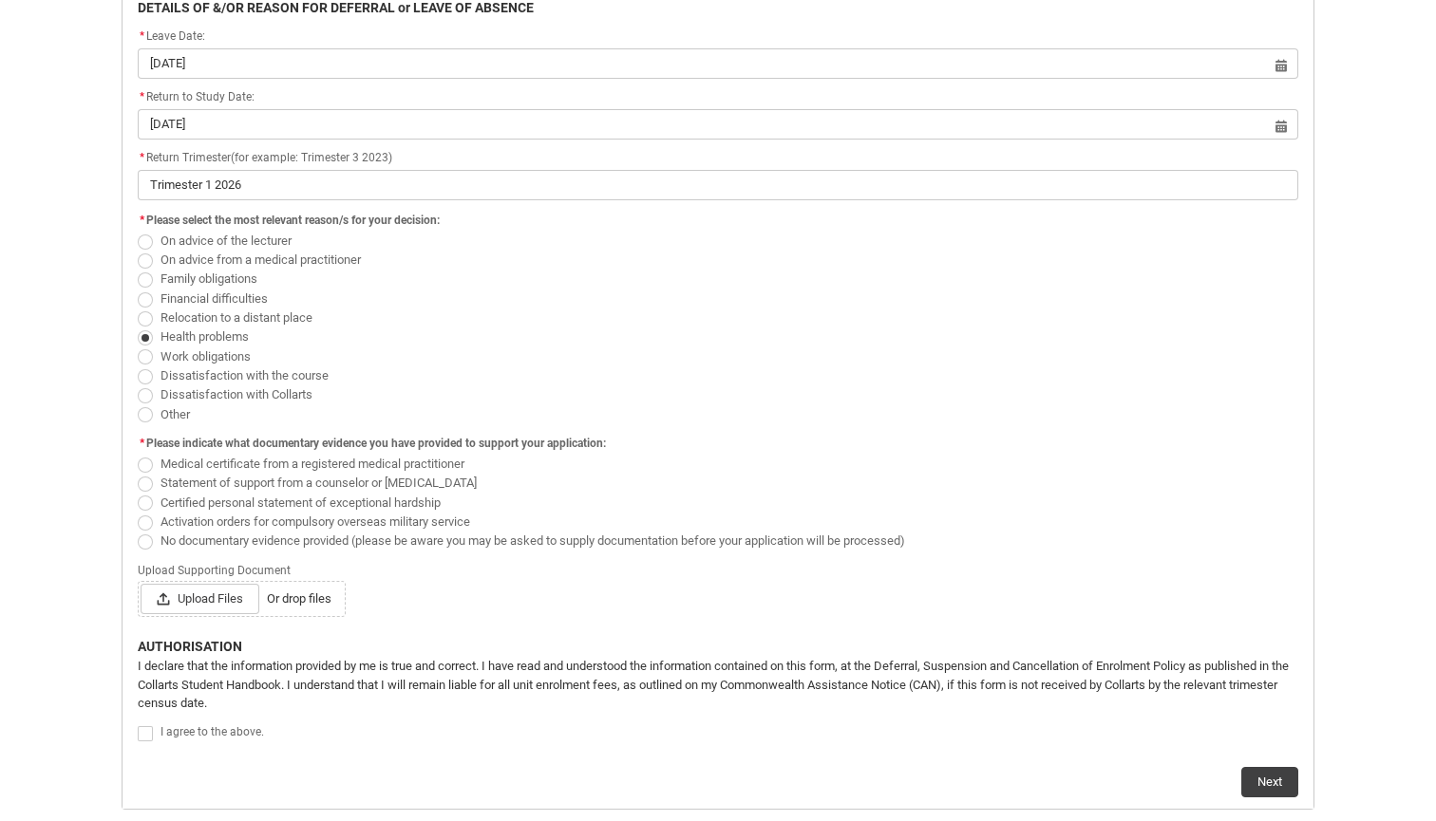
click at [430, 535] on span "No documentary evidence provided (please be aware you may be asked to supply do…" at bounding box center [532, 541] width 744 height 14
click at [138, 531] on input "No documentary evidence provided (please be aware you may be asked to supply do…" at bounding box center [137, 530] width 1 height 1
radio input "true"
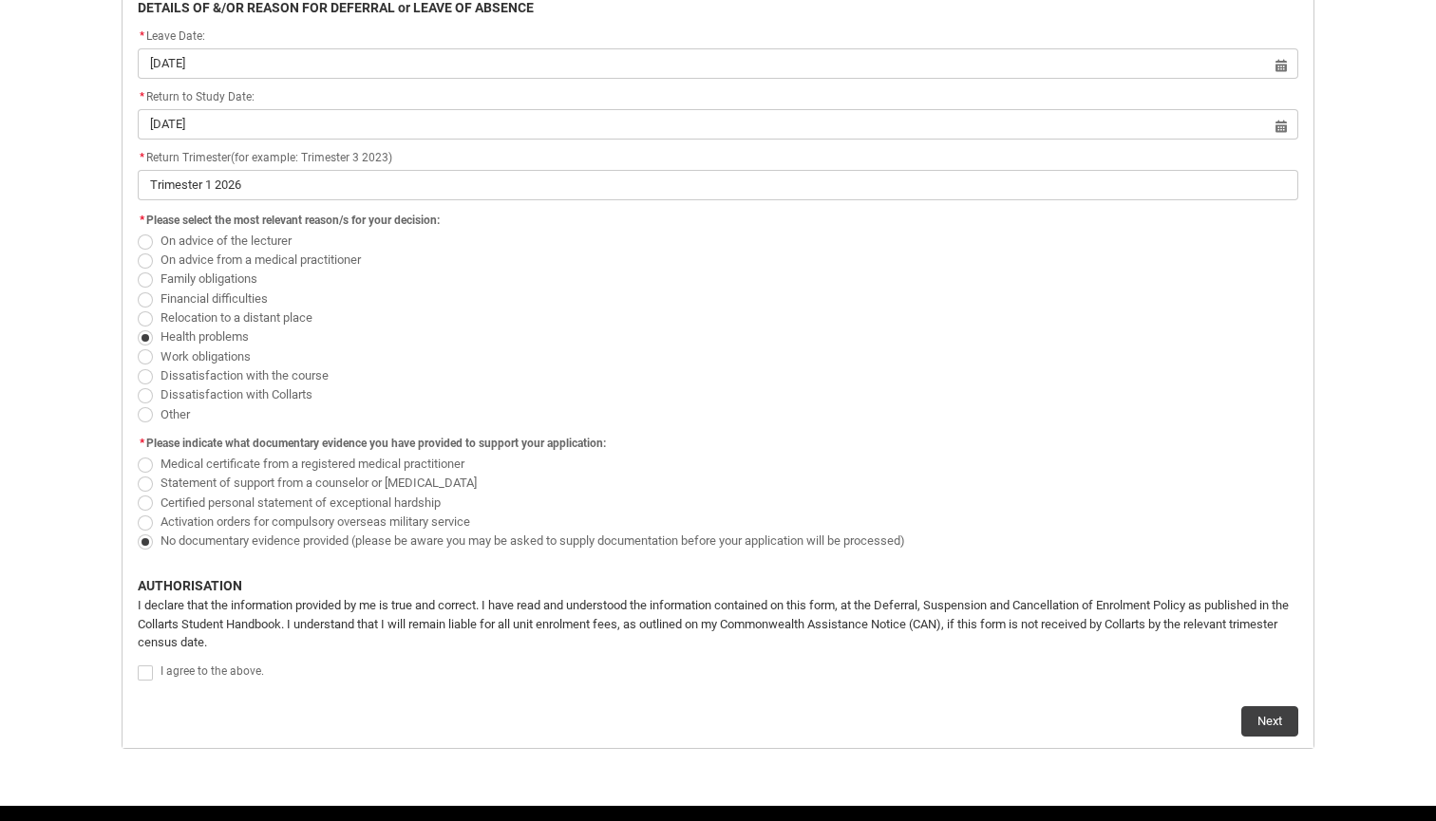
click at [217, 665] on span "I agree to the above." at bounding box center [212, 671] width 104 height 13
checkbox input "true"
click at [1257, 709] on button "Next" at bounding box center [1269, 722] width 57 height 30
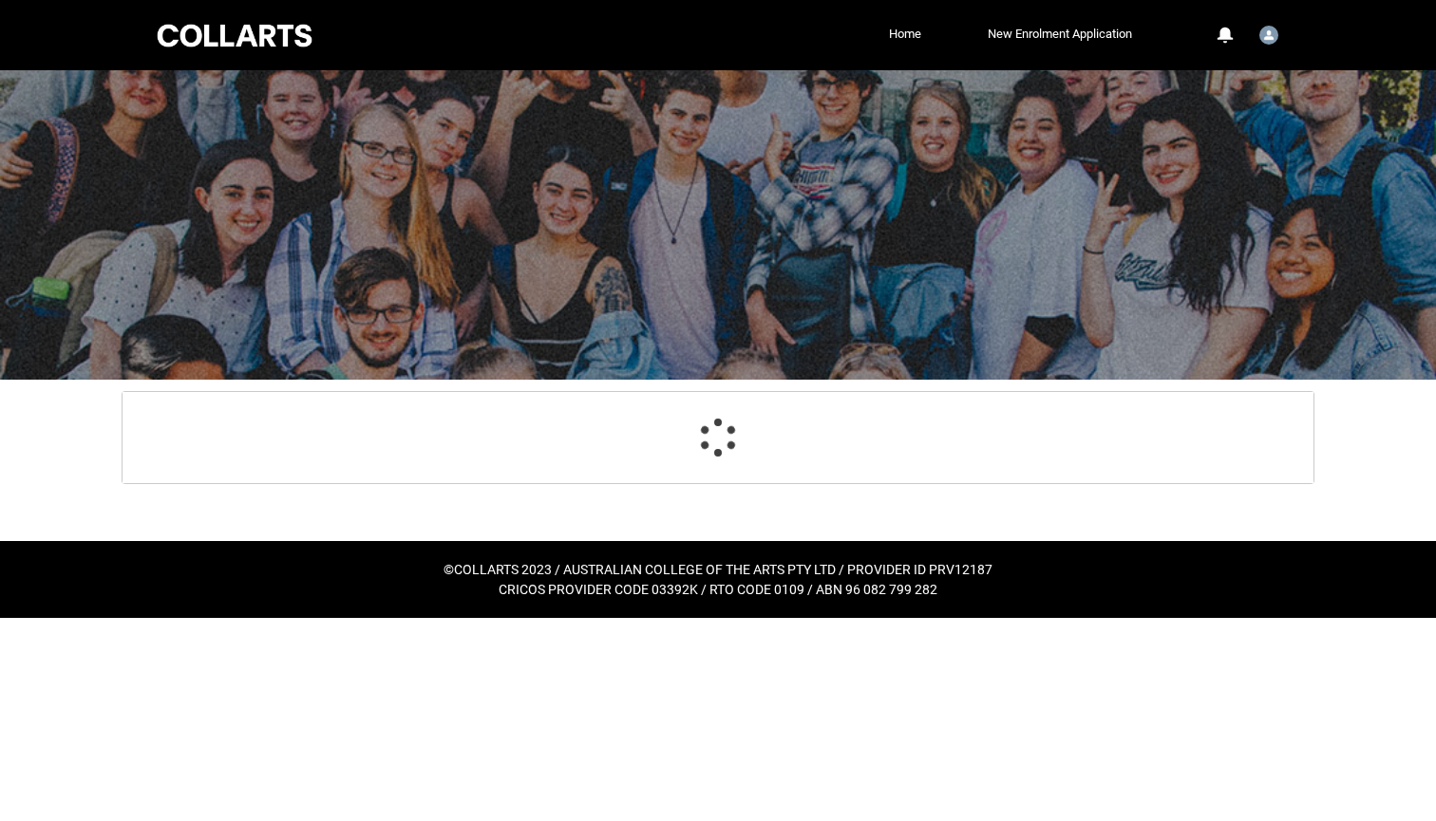
scroll to position [0, 0]
